Goal: Information Seeking & Learning: Check status

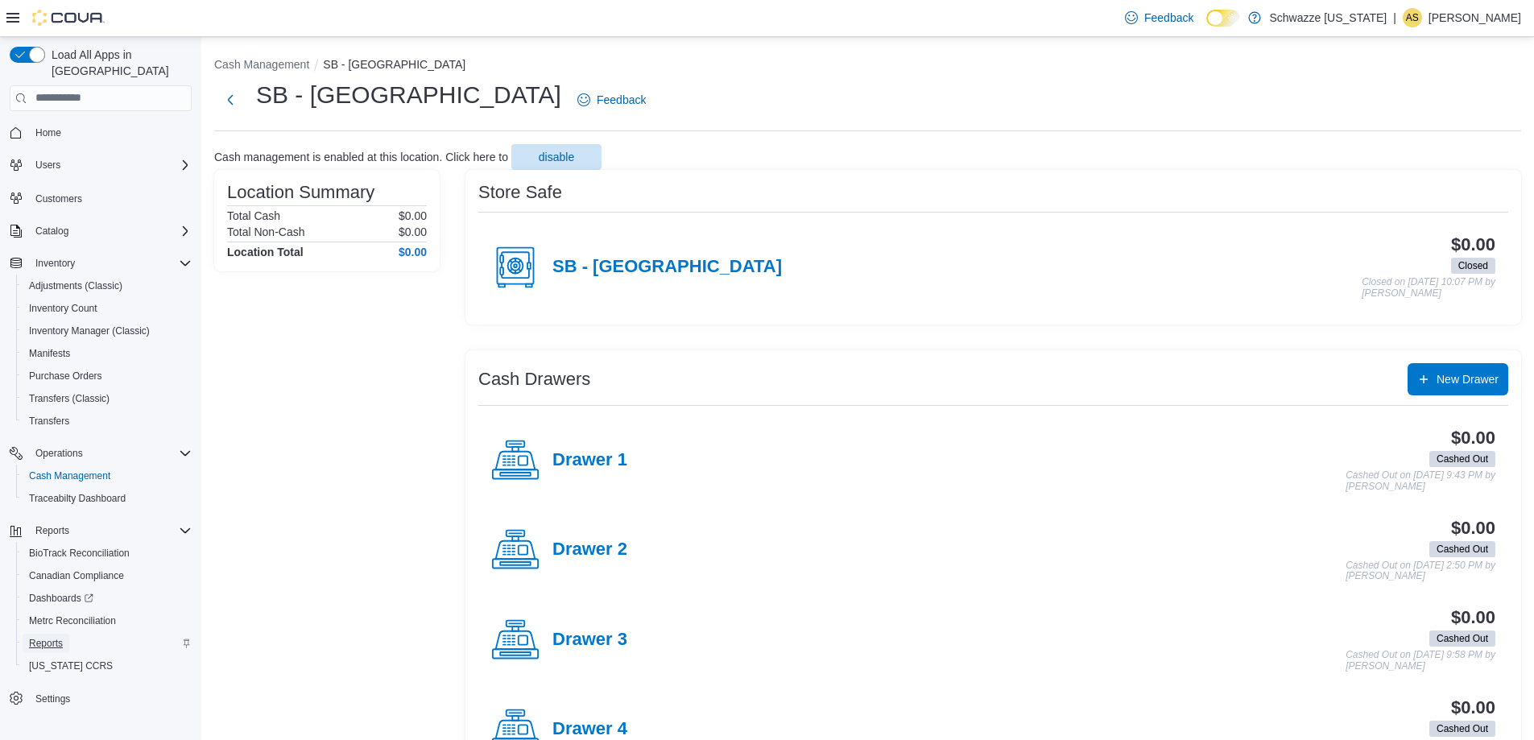
click at [52, 637] on span "Reports" at bounding box center [46, 643] width 34 height 13
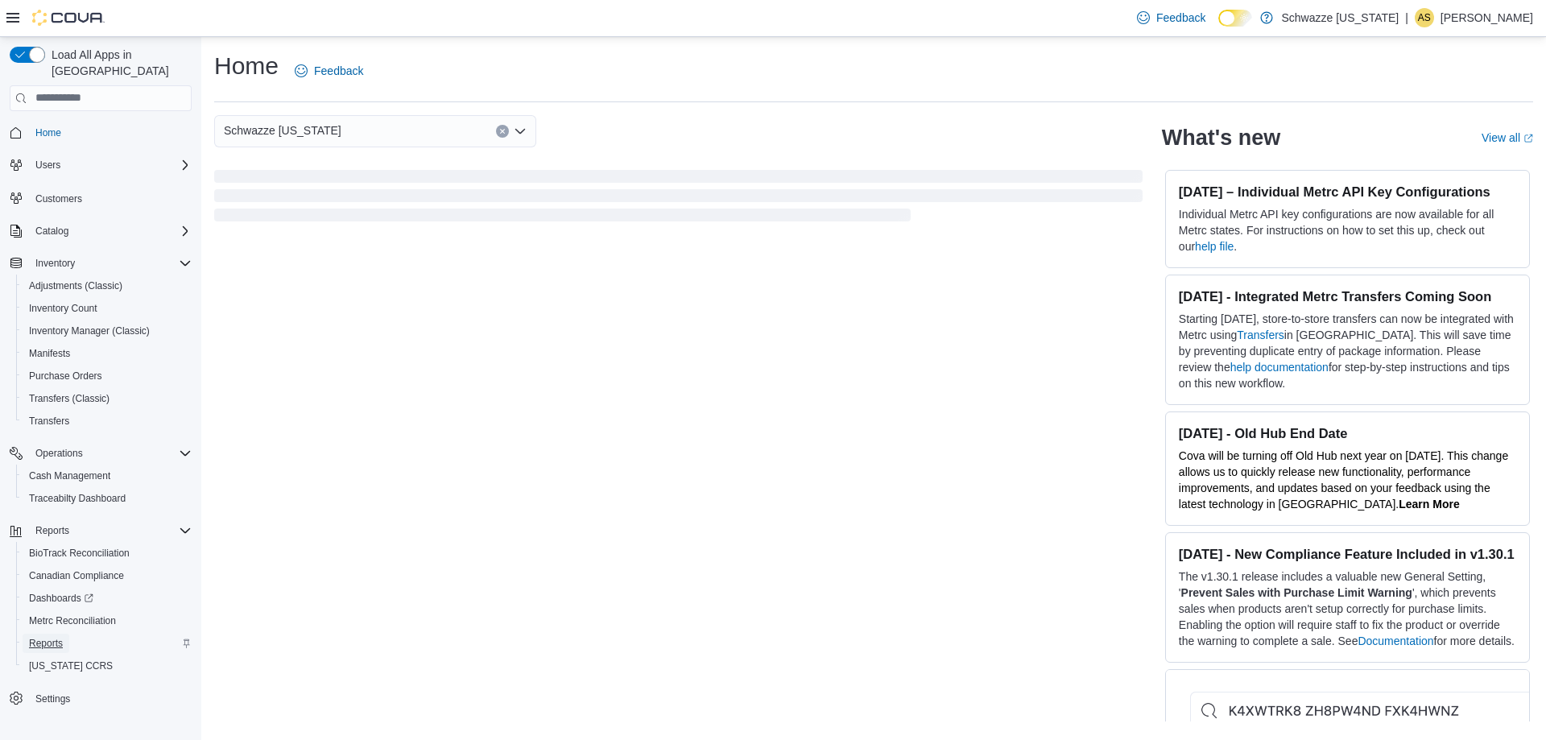
click at [53, 637] on span "Reports" at bounding box center [46, 643] width 34 height 13
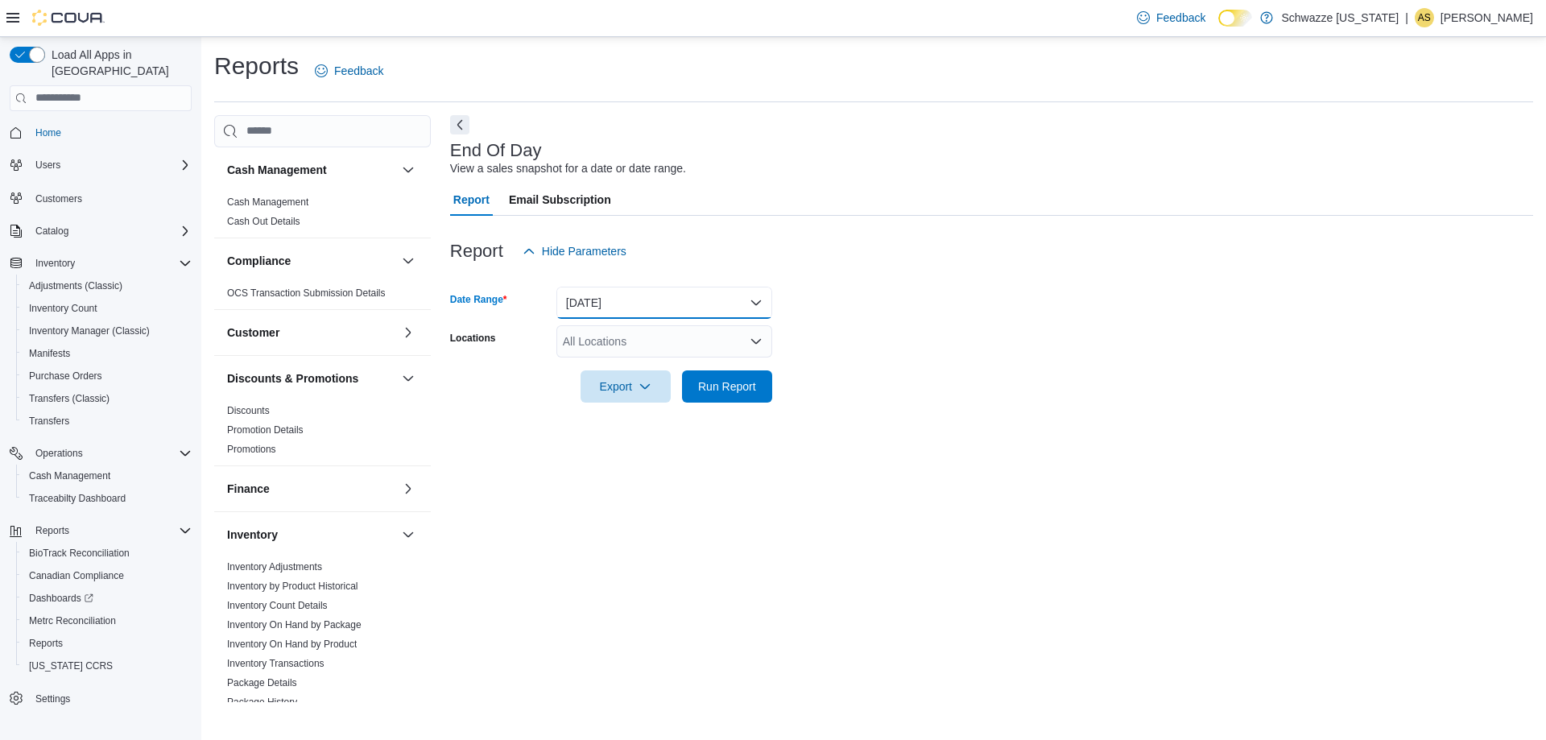
click at [603, 308] on button "[DATE]" at bounding box center [665, 303] width 216 height 32
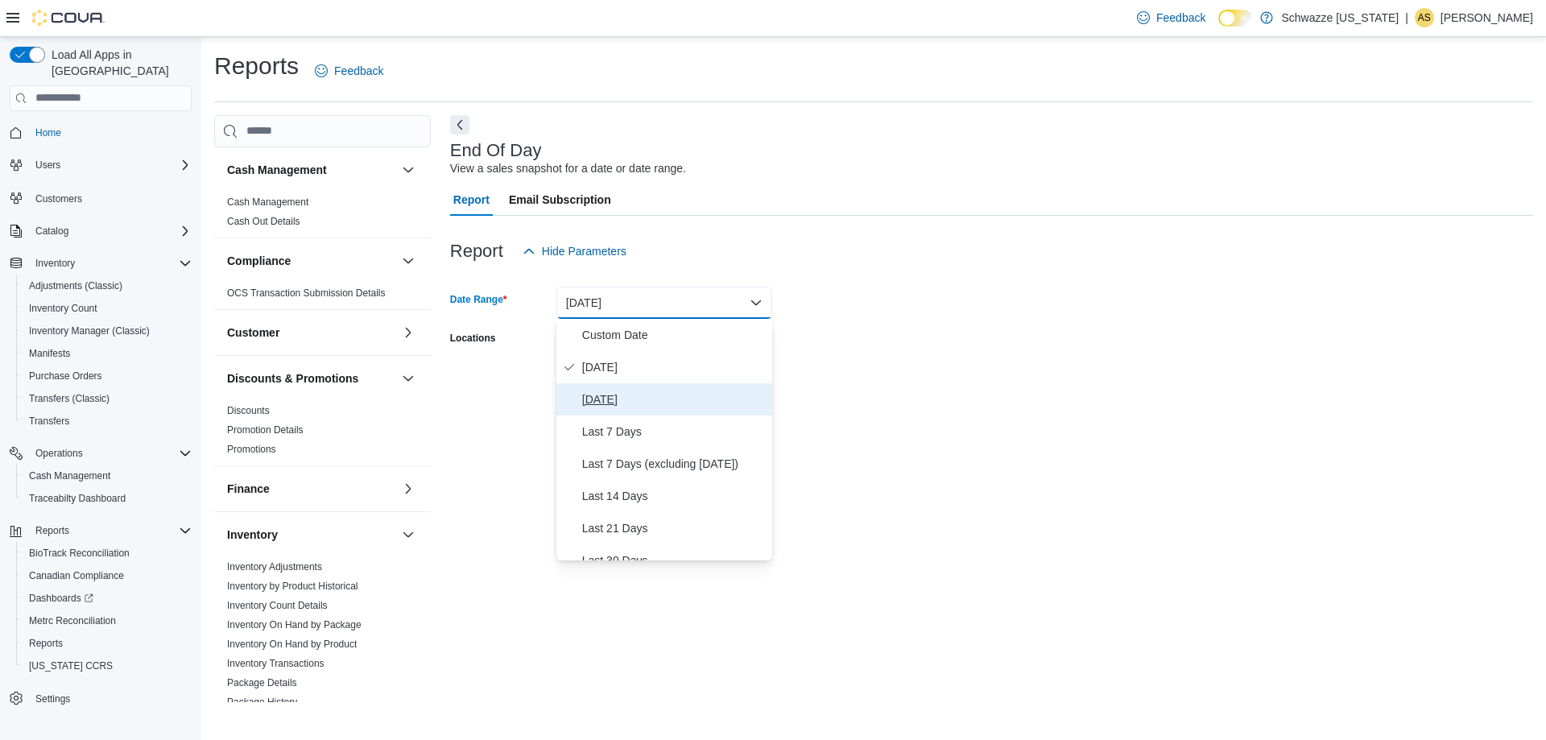
click at [618, 403] on span "[DATE]" at bounding box center [674, 399] width 184 height 19
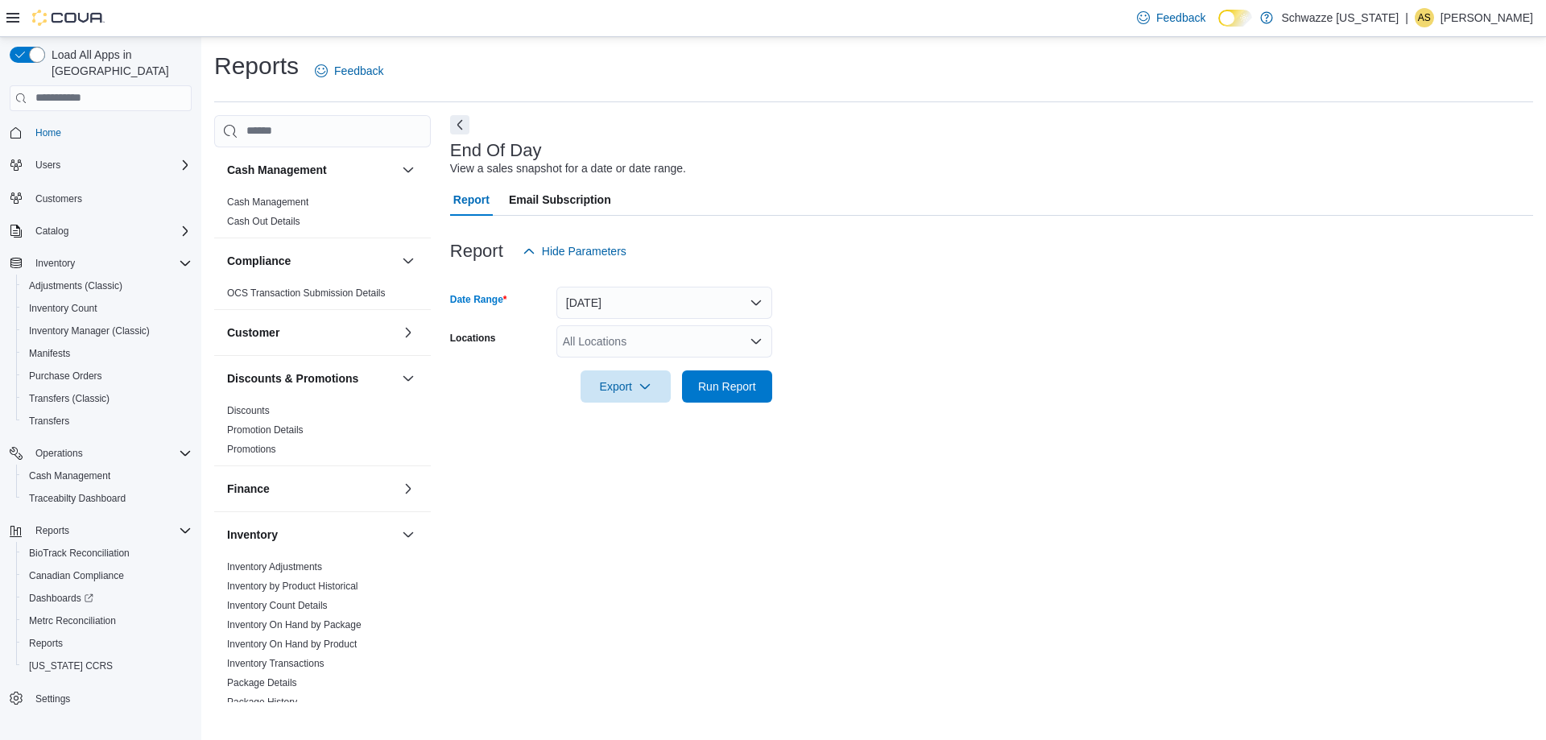
click at [614, 333] on div "All Locations" at bounding box center [665, 341] width 216 height 32
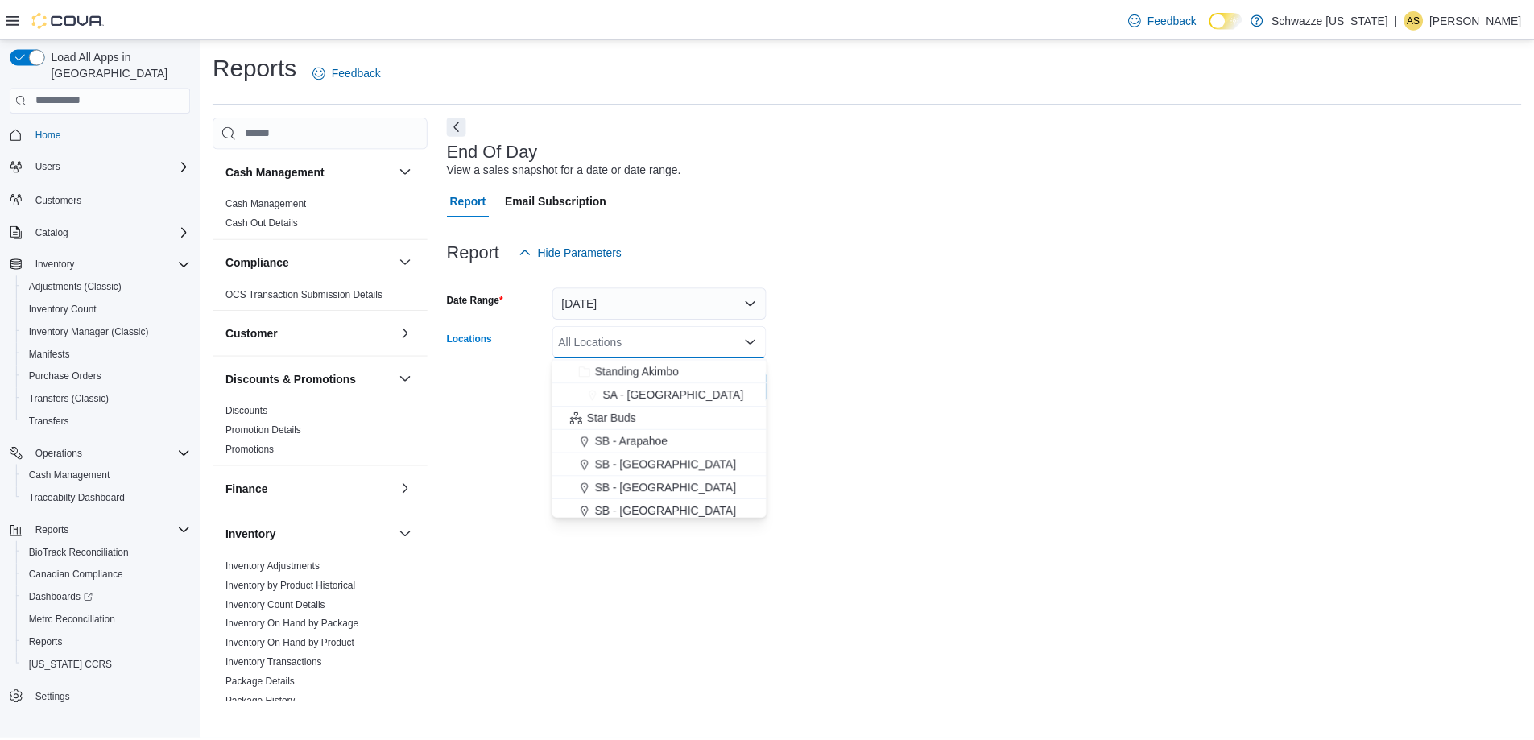
scroll to position [242, 0]
click at [647, 506] on span "SB - [GEOGRAPHIC_DATA]" at bounding box center [670, 501] width 143 height 16
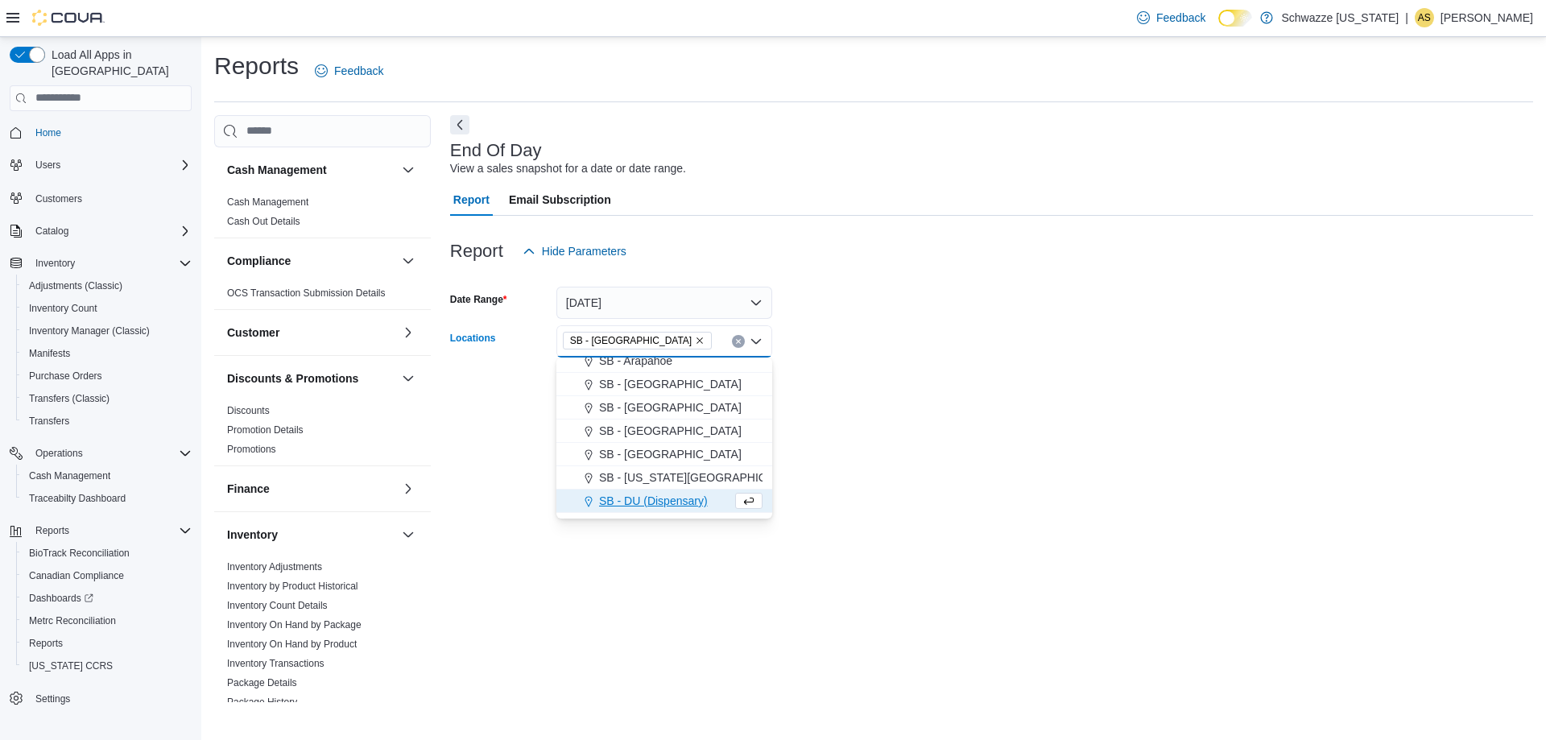
click at [1004, 426] on div "End Of Day View a sales snapshot for a date or date range. Report Email Subscri…" at bounding box center [991, 408] width 1083 height 587
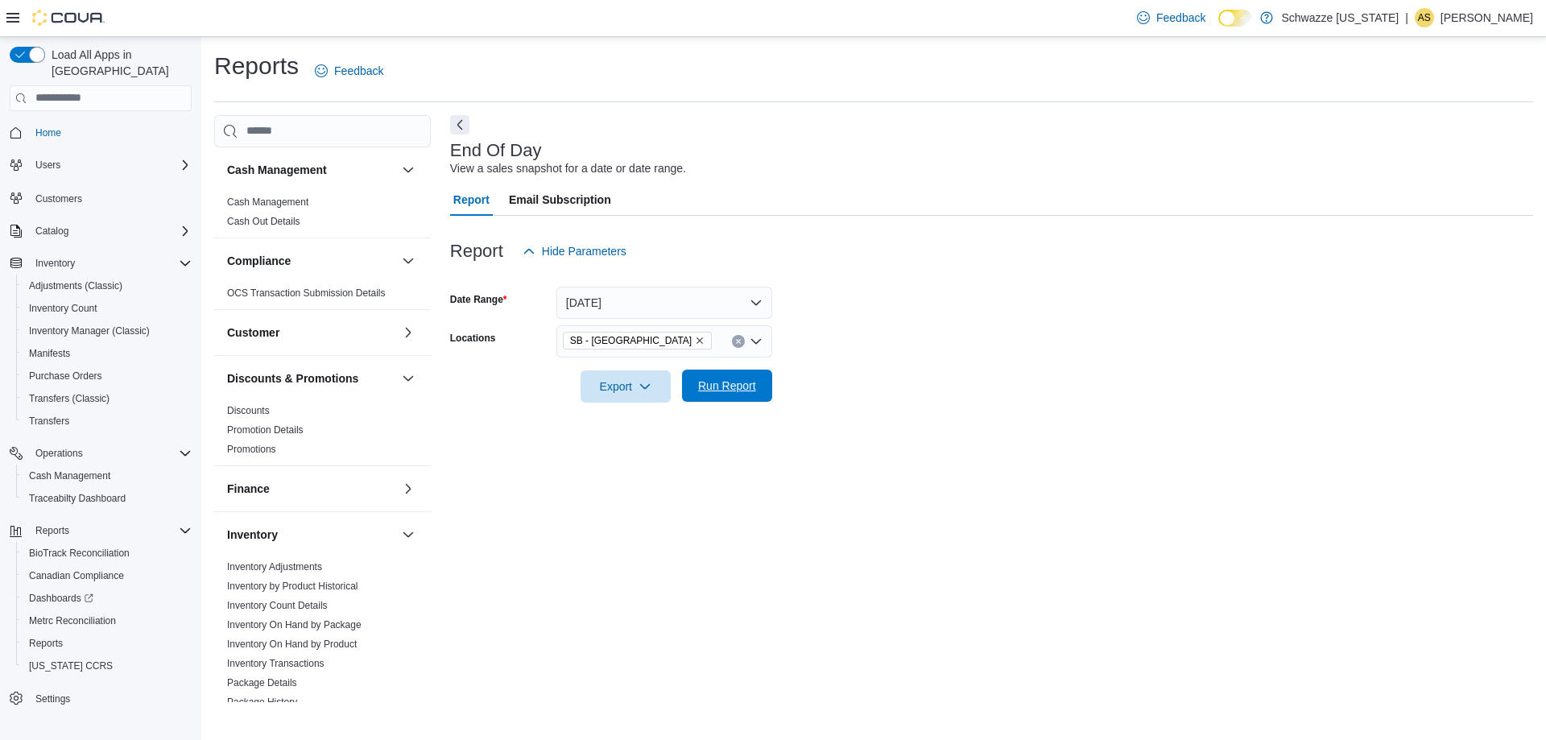
click at [724, 387] on span "Run Report" at bounding box center [727, 386] width 58 height 16
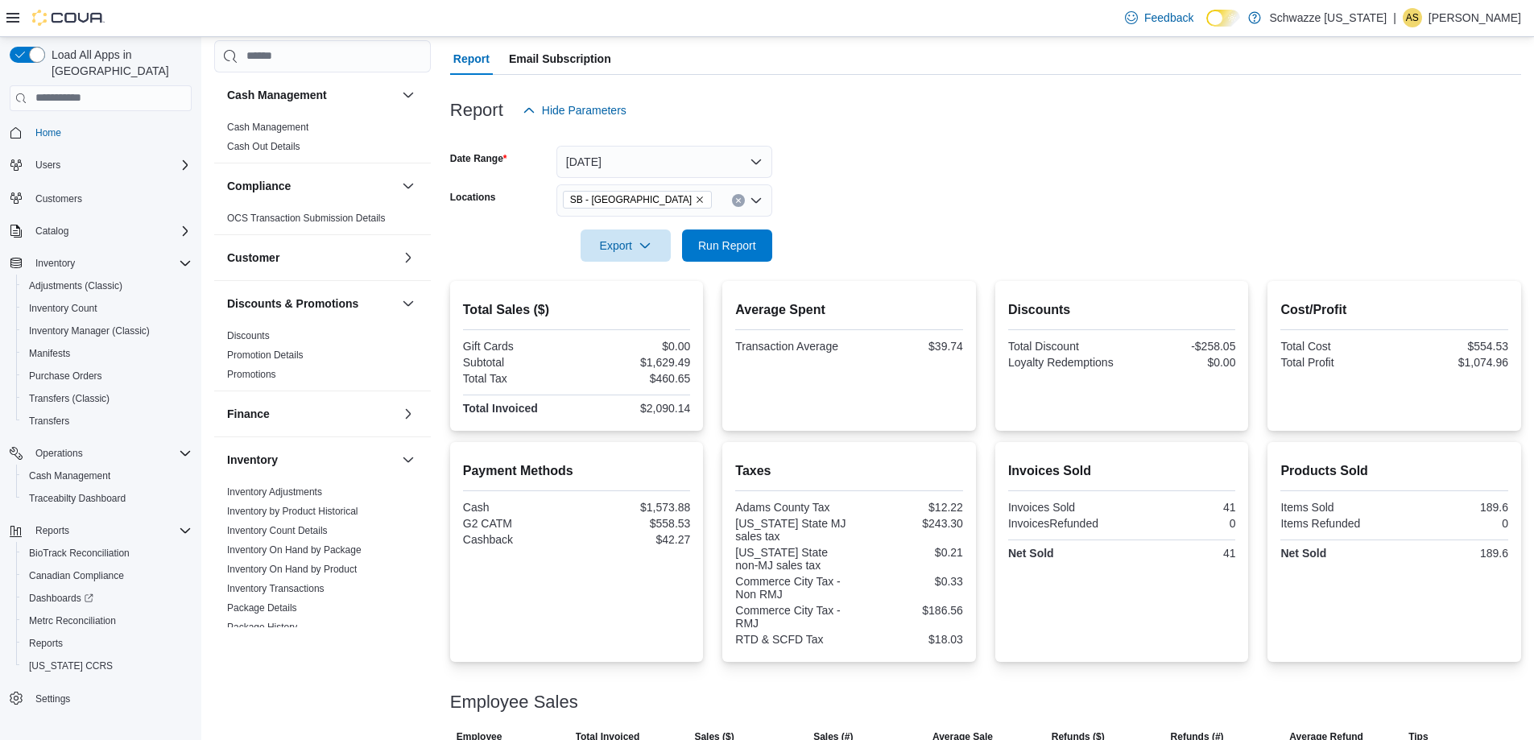
scroll to position [230, 0]
